Goal: Find specific page/section: Find specific page/section

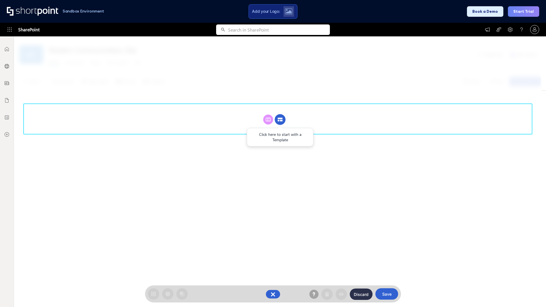
click at [280, 120] on circle at bounding box center [280, 119] width 11 height 11
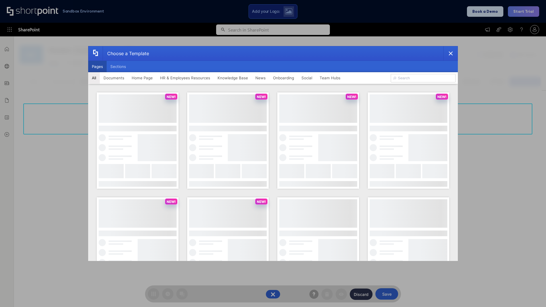
click at [97, 67] on button "Pages" at bounding box center [97, 66] width 18 height 11
type input "Knowledge Portal 2"
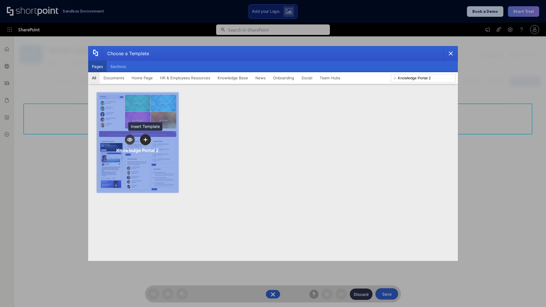
click at [145, 140] on icon "template selector" at bounding box center [145, 140] width 4 height 4
